Goal: Check status: Check status

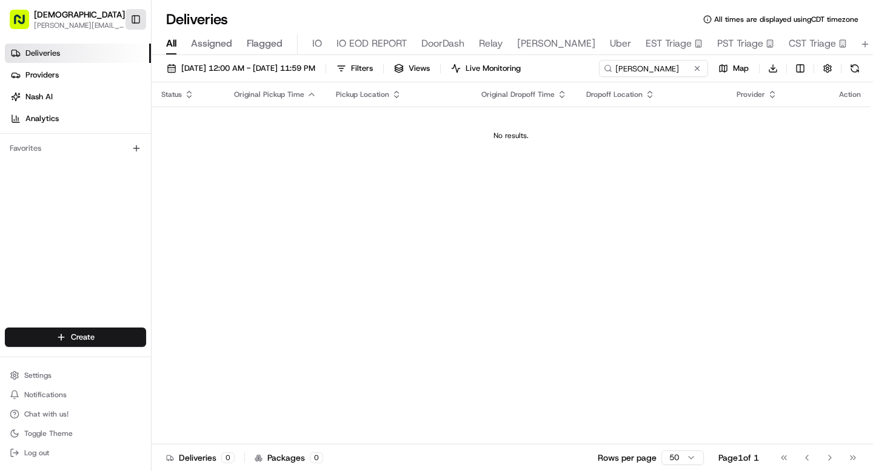
click at [136, 24] on button "Toggle Sidebar" at bounding box center [135, 19] width 21 height 21
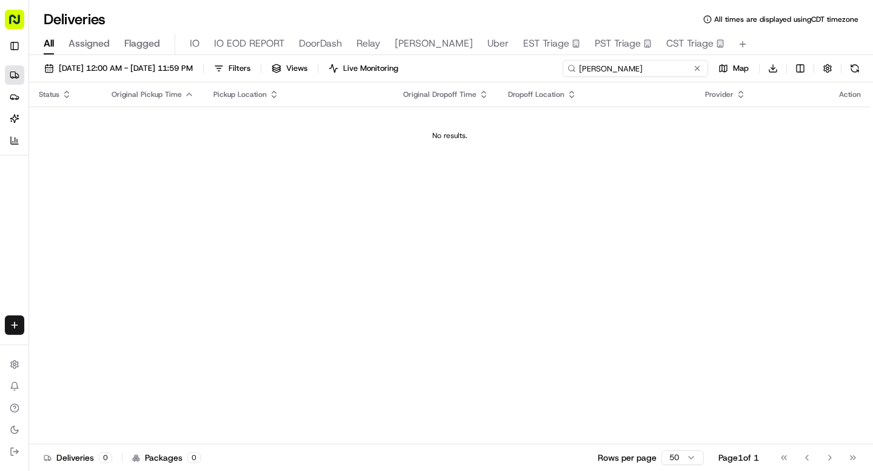
click at [623, 70] on input "[PERSON_NAME]" at bounding box center [634, 68] width 145 height 17
paste input "CR08212575940"
type input "CR08212575940"
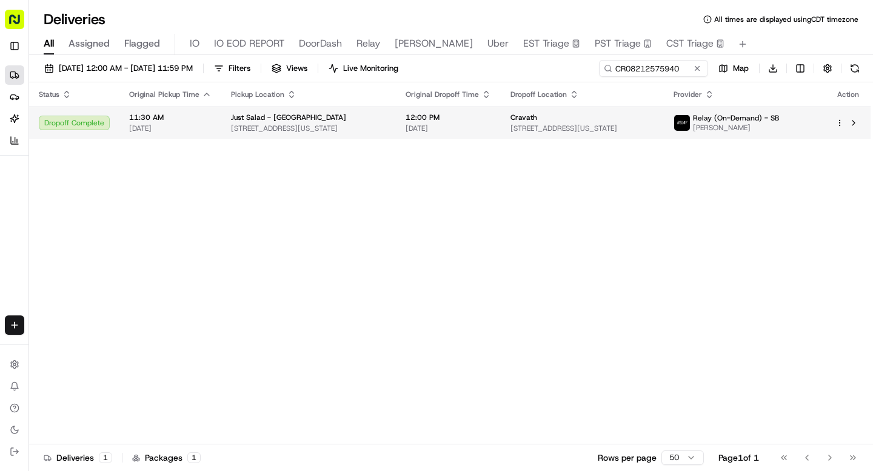
click at [246, 125] on span "[STREET_ADDRESS][US_STATE]" at bounding box center [308, 129] width 155 height 10
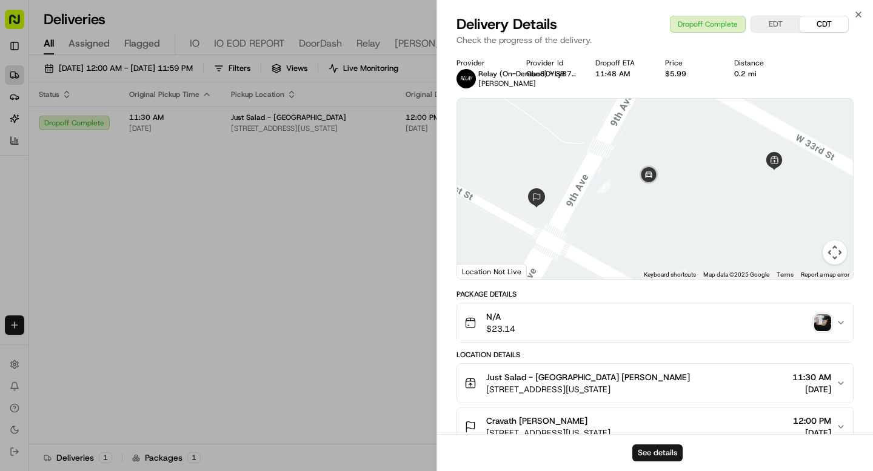
click at [821, 326] on img "button" at bounding box center [822, 323] width 17 height 17
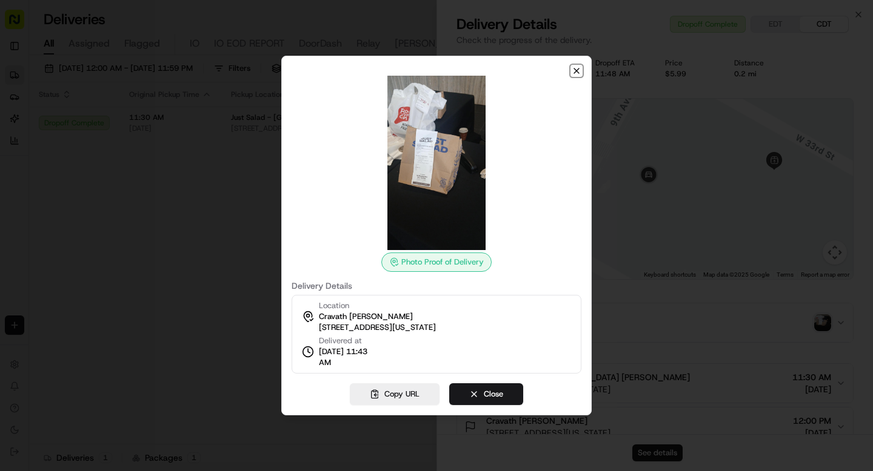
click at [576, 74] on icon "button" at bounding box center [576, 71] width 10 height 10
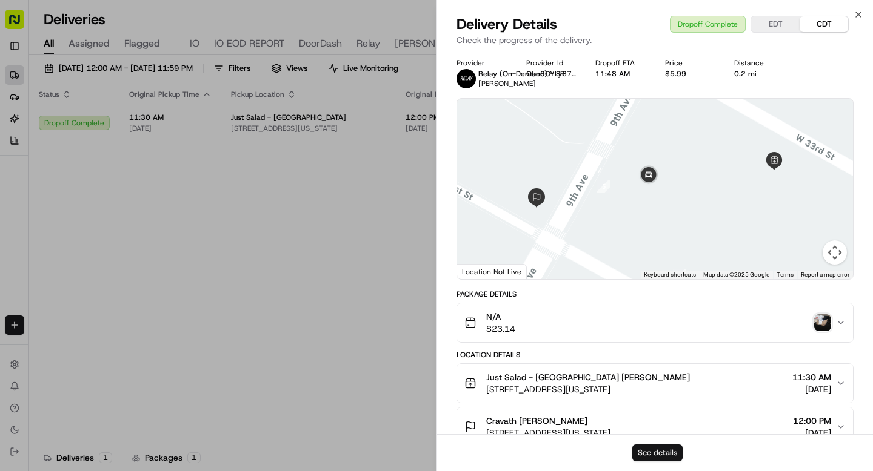
click at [636, 452] on button "See details" at bounding box center [657, 453] width 50 height 17
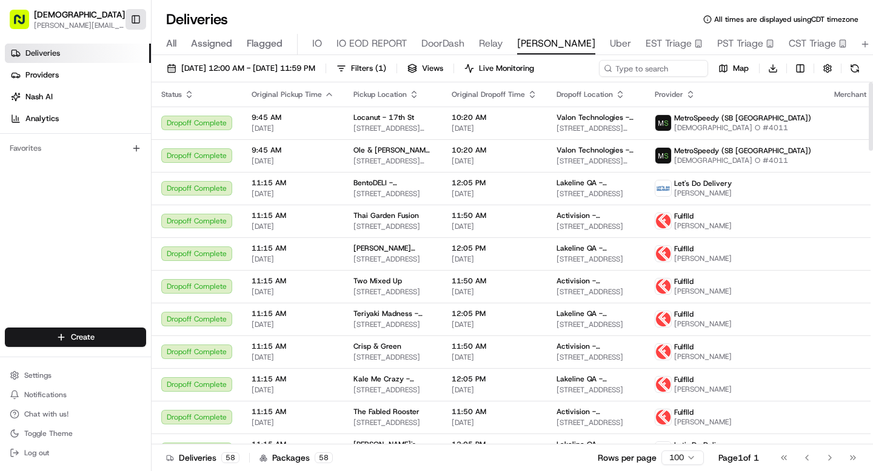
click at [136, 14] on button "Toggle Sidebar" at bounding box center [135, 19] width 21 height 21
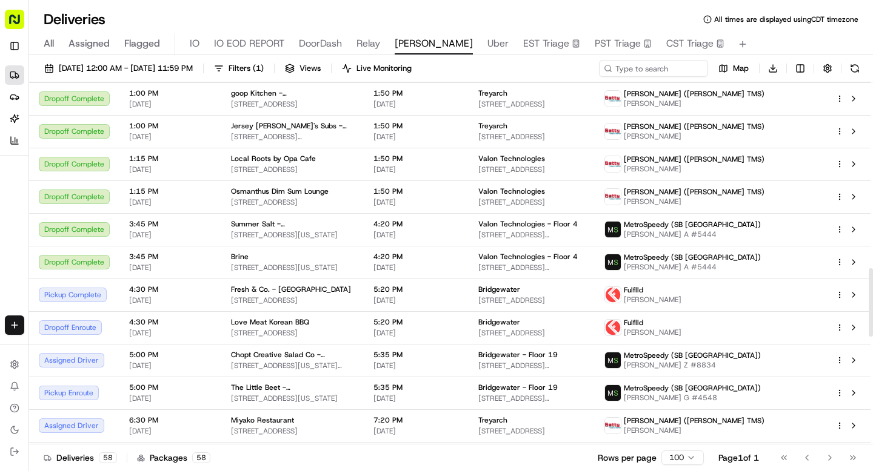
scroll to position [1042, 0]
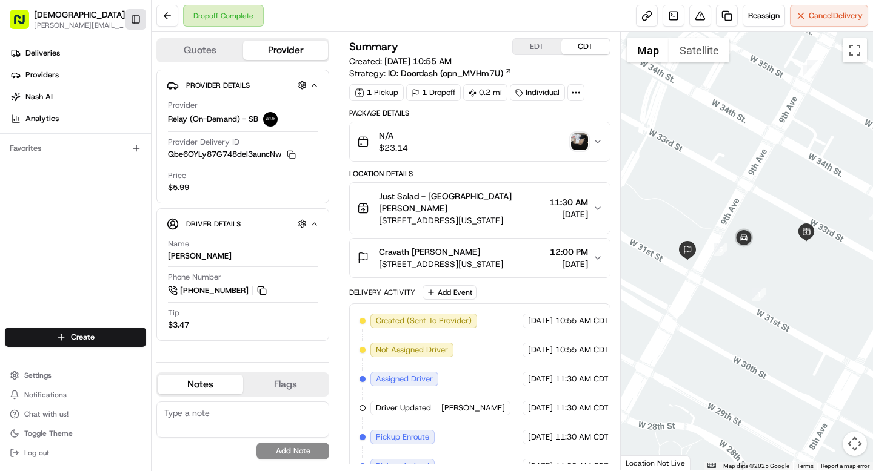
click at [139, 20] on button "Toggle Sidebar" at bounding box center [135, 19] width 21 height 21
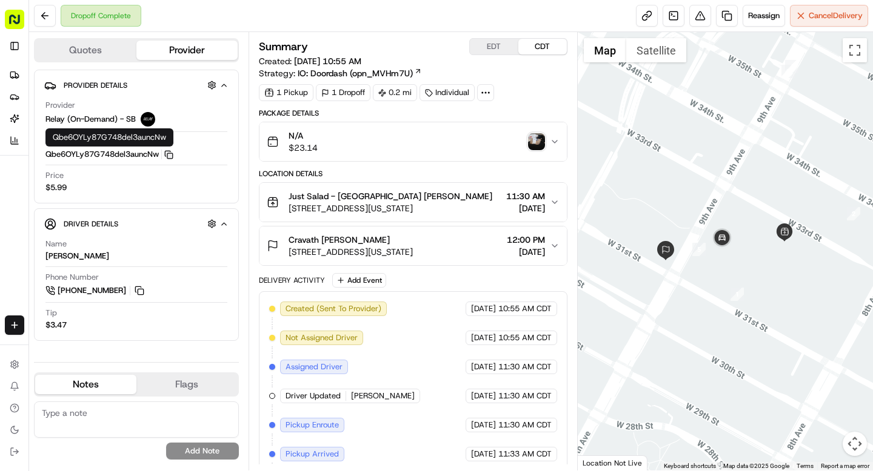
click at [172, 151] on icon "button" at bounding box center [168, 154] width 9 height 9
